Goal: Transaction & Acquisition: Download file/media

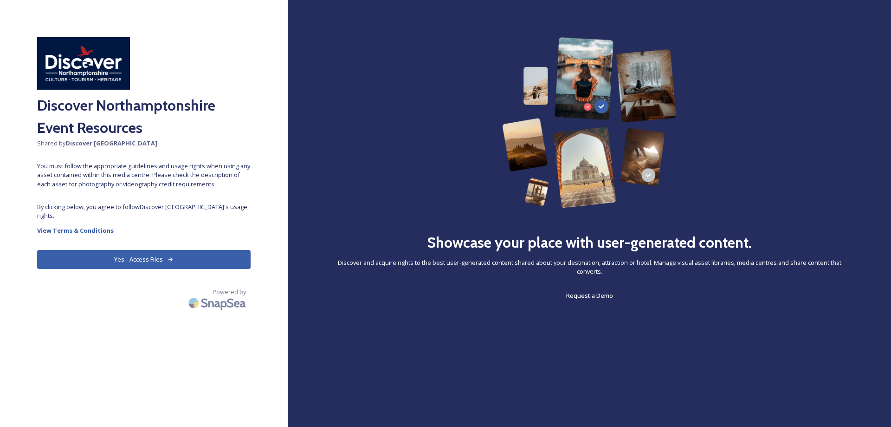
click at [145, 264] on button "Yes - Access Files" at bounding box center [143, 259] width 213 height 19
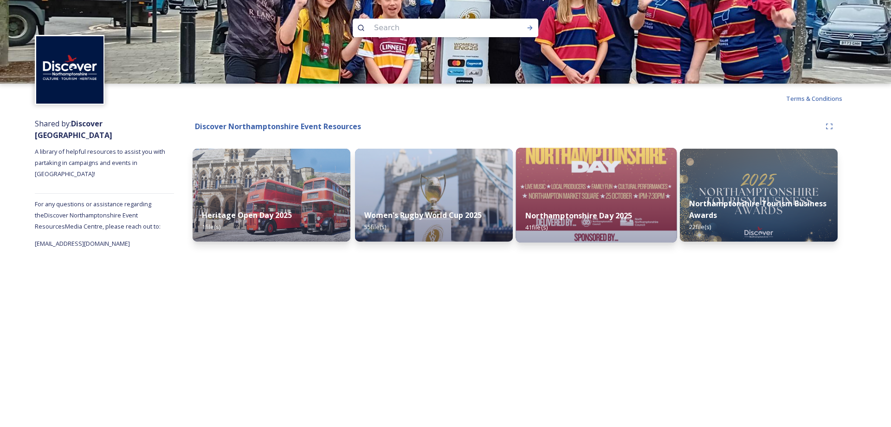
click at [591, 185] on img at bounding box center [596, 195] width 161 height 95
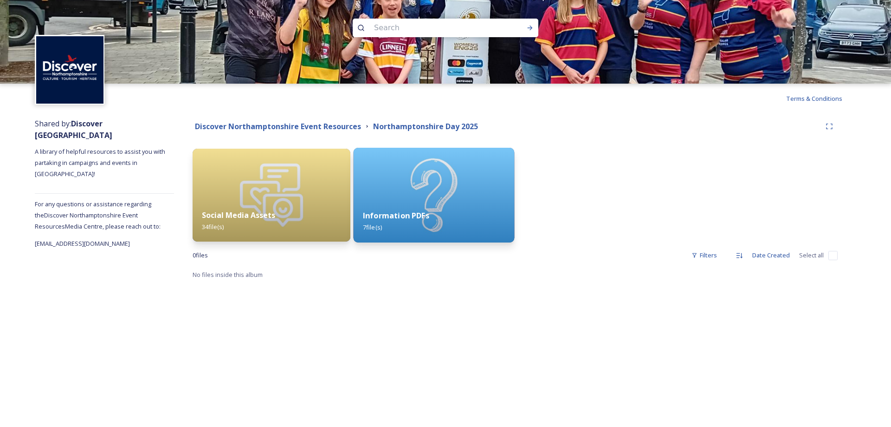
click at [400, 190] on img at bounding box center [434, 195] width 161 height 95
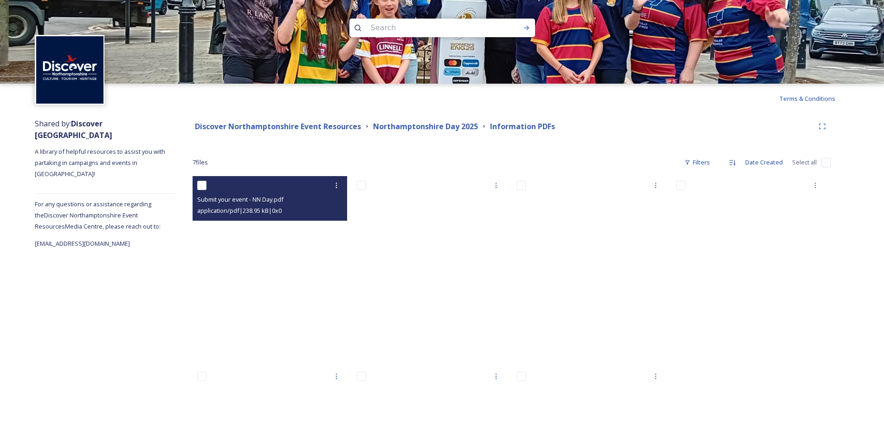
click at [225, 202] on span "Submit your event - NN Day.pdf" at bounding box center [240, 199] width 86 height 8
click at [251, 199] on span "Submit your event - NN Day.pdf" at bounding box center [240, 199] width 86 height 8
click at [203, 183] on input "checkbox" at bounding box center [201, 185] width 9 height 9
checkbox input "true"
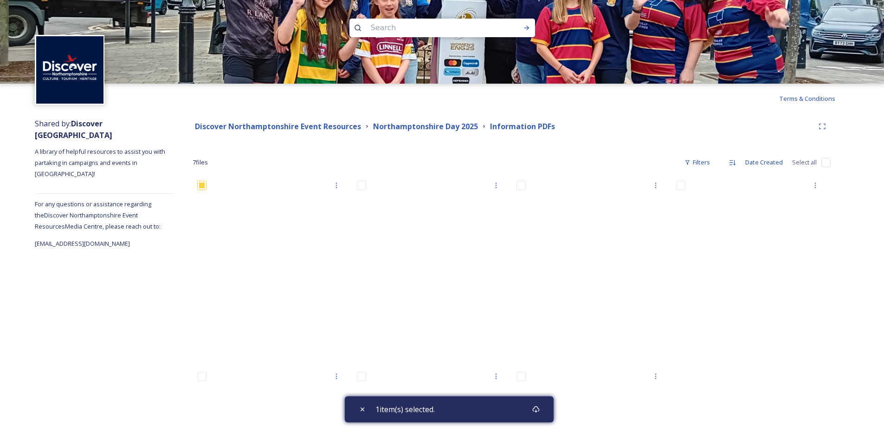
click at [835, 160] on div "Discover Northamptonshire Event Resources [GEOGRAPHIC_DATA] Day 2025 Informatio…" at bounding box center [511, 342] width 675 height 459
click at [825, 164] on input "checkbox" at bounding box center [825, 162] width 9 height 9
checkbox input "true"
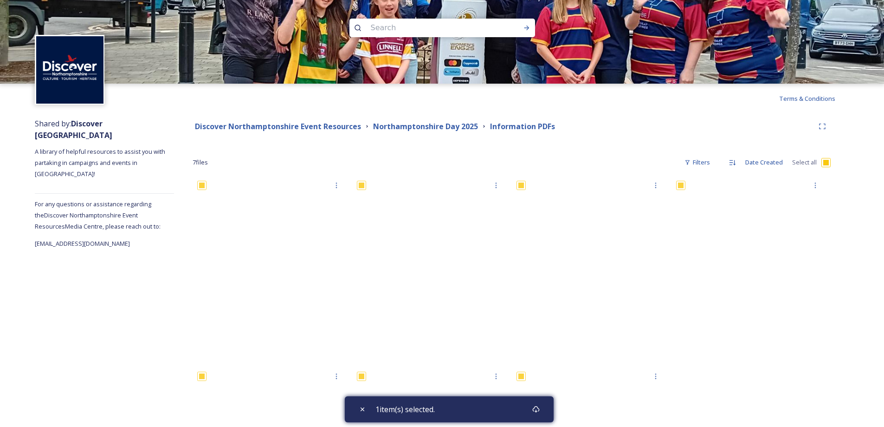
checkbox input "true"
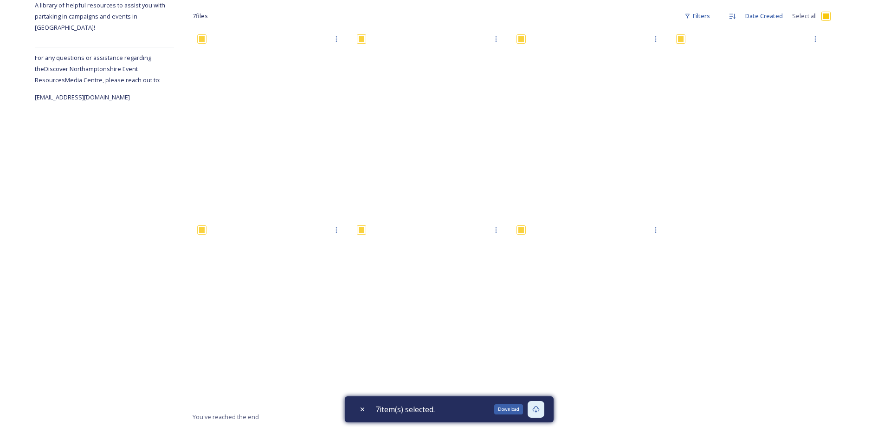
click at [544, 409] on div "Download" at bounding box center [536, 409] width 17 height 17
click at [793, 277] on div at bounding box center [751, 220] width 159 height 381
